Goal: Find specific page/section: Find specific page/section

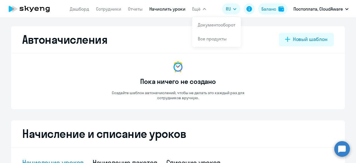
select select "10"
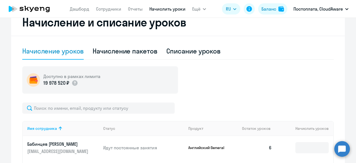
scroll to position [167, 0]
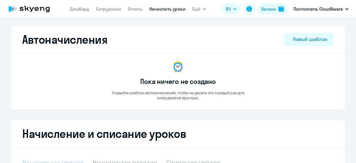
select select "10"
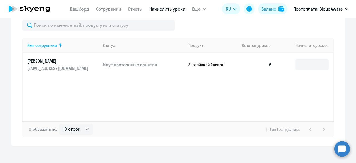
scroll to position [195, 0]
click at [338, 46] on div "Начисление и списание уроков Начисление уроков Начисление пакетов Списание урок…" at bounding box center [178, 35] width 334 height 220
